Goal: Communication & Community: Connect with others

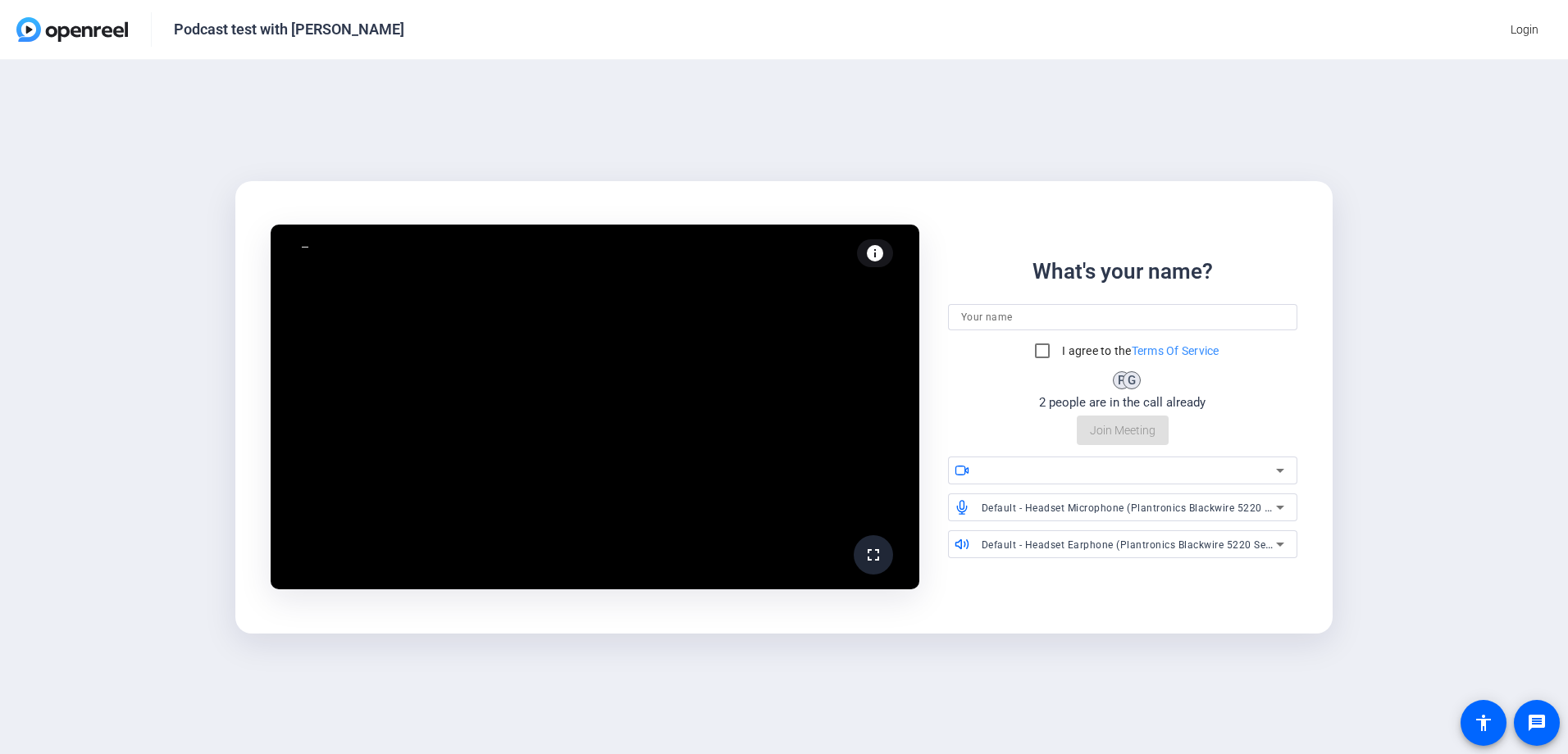
click at [999, 321] on input at bounding box center [1122, 318] width 323 height 20
type input "[PERSON_NAME]"
click at [1043, 349] on input "I agree to the Terms Of Service" at bounding box center [1042, 351] width 33 height 33
checkbox input "true"
click at [1124, 432] on span "Join Meeting" at bounding box center [1123, 431] width 66 height 17
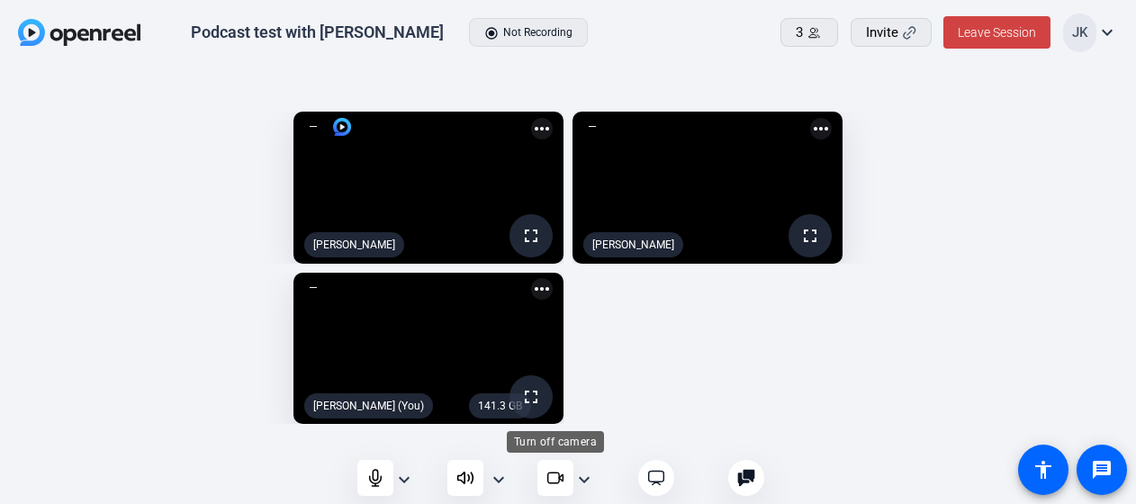
click at [549, 477] on icon at bounding box center [556, 478] width 18 height 18
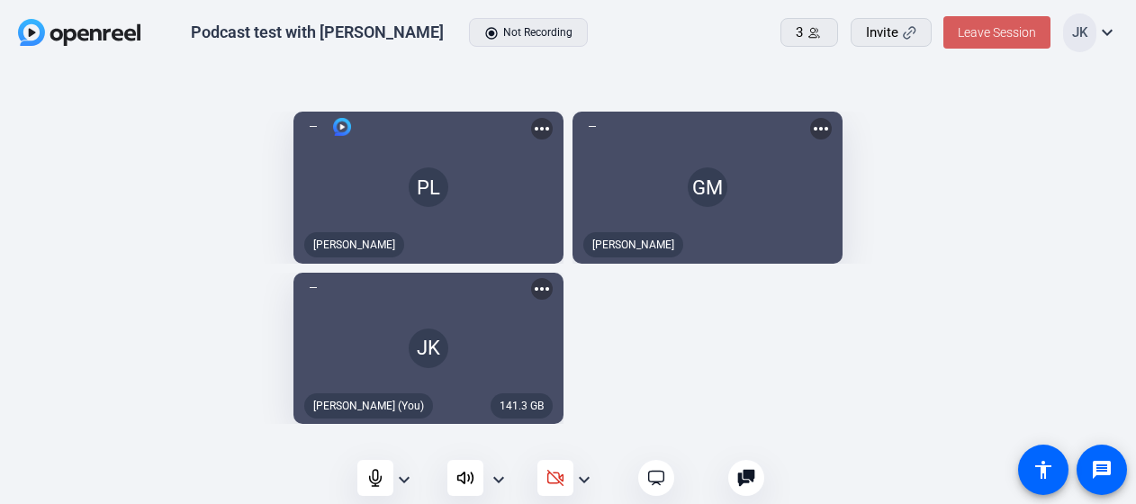
click at [998, 38] on span "Leave Session" at bounding box center [997, 32] width 78 height 14
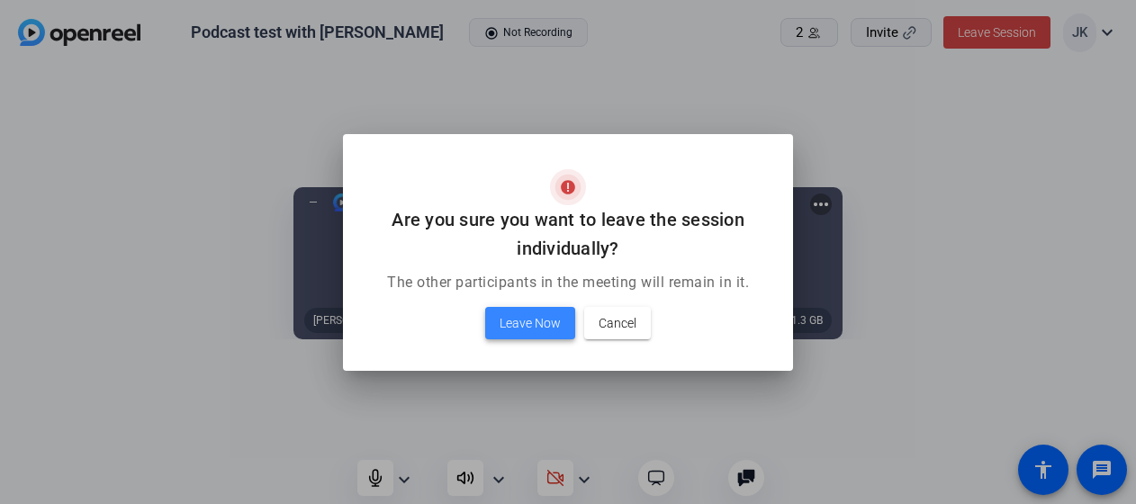
click at [509, 331] on span "Leave Now" at bounding box center [530, 323] width 61 height 22
